Goal: Task Accomplishment & Management: Manage account settings

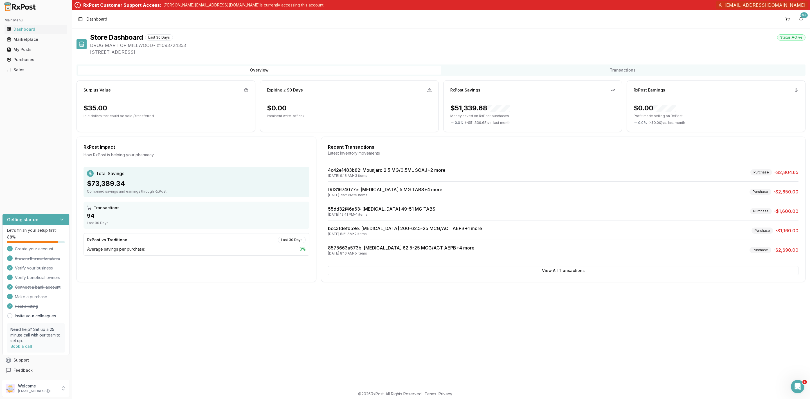
click at [134, 335] on div "Store Dashboard Last 30 Days Status: Active DRUG MART OF [GEOGRAPHIC_DATA] • # …" at bounding box center [441, 207] width 738 height 359
click at [33, 388] on p "[EMAIL_ADDRESS][DOMAIN_NAME]" at bounding box center [37, 390] width 39 height 5
click at [110, 378] on span "Payment Settings" at bounding box center [101, 380] width 53 height 6
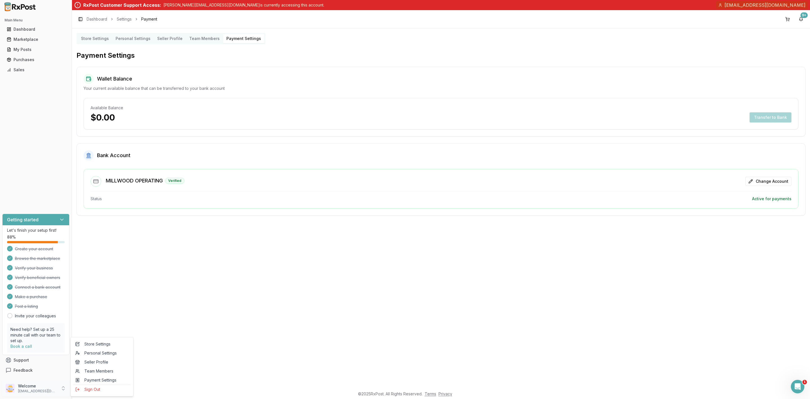
click at [32, 386] on p "Welcome" at bounding box center [37, 386] width 39 height 6
click at [62, 391] on icon at bounding box center [63, 388] width 6 height 6
click at [102, 394] on button "Sign Out" at bounding box center [102, 388] width 58 height 9
